Goal: Check status: Check status

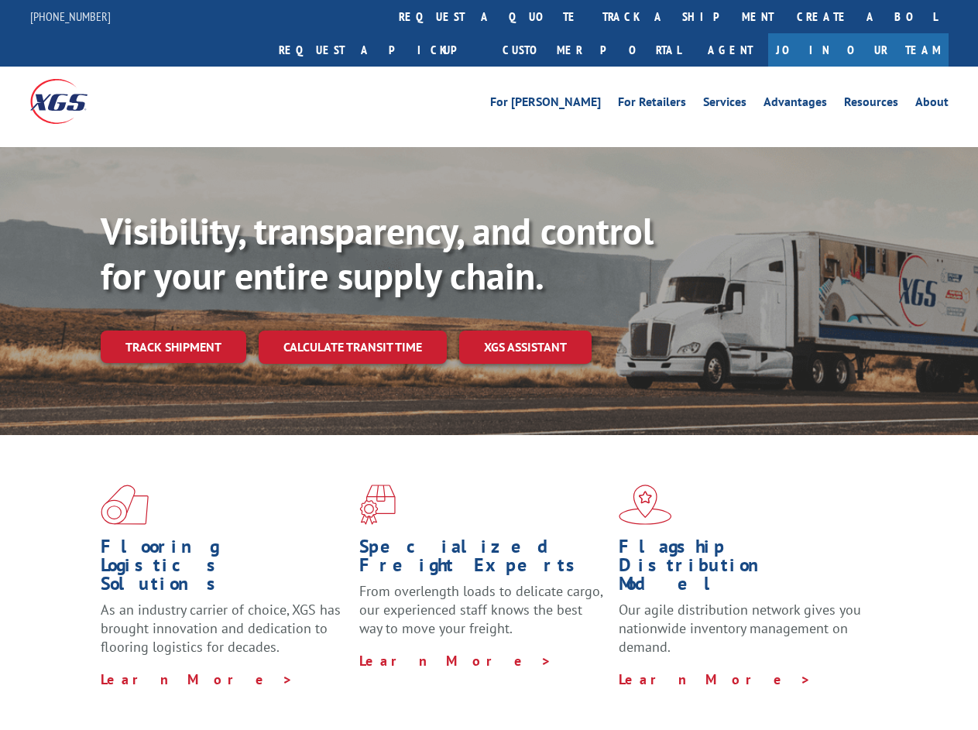
click at [488, 365] on div "Visibility, transparency, and control for your entire supply chain. Track shipm…" at bounding box center [539, 317] width 877 height 216
click at [591, 16] on link "track a shipment" at bounding box center [688, 16] width 194 height 33
click at [0, 0] on div "Track Shipment Enter your information below to track your shipment(s). Select c…" at bounding box center [0, 0] width 0 height 0
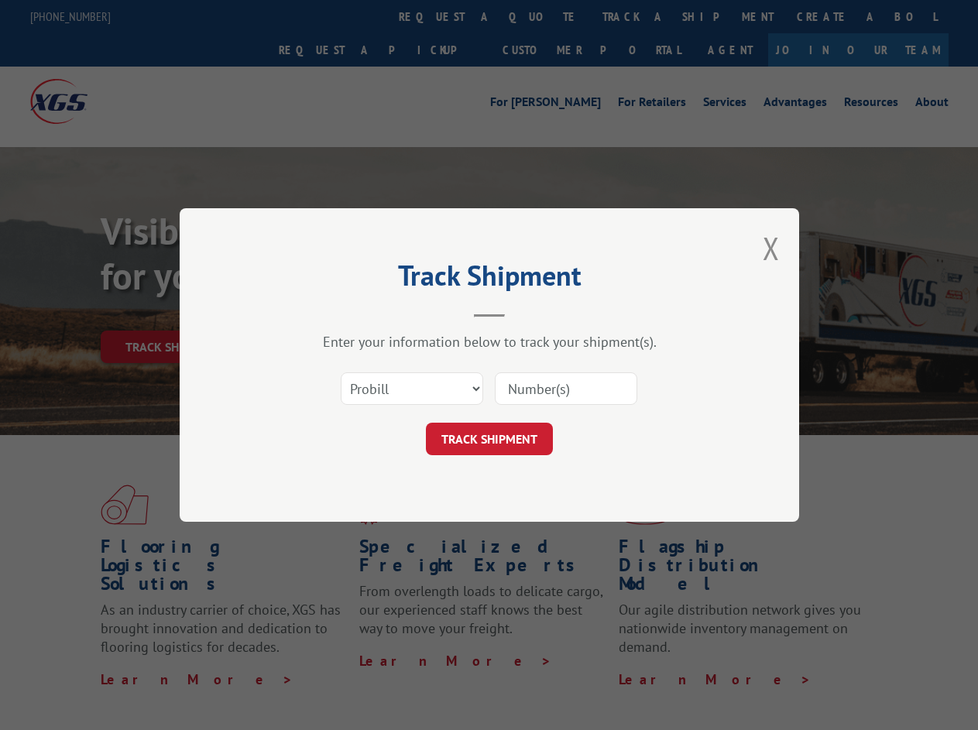
click at [637, 16] on div "Track Shipment Enter your information below to track your shipment(s). Select c…" at bounding box center [489, 365] width 978 height 730
click at [173, 313] on div "Track Shipment Enter your information below to track your shipment(s). Select c…" at bounding box center [489, 365] width 978 height 730
click at [351, 313] on header "Track Shipment" at bounding box center [489, 291] width 464 height 53
click at [526, 313] on header "Track Shipment" at bounding box center [489, 291] width 464 height 53
